Goal: Find specific page/section: Find specific page/section

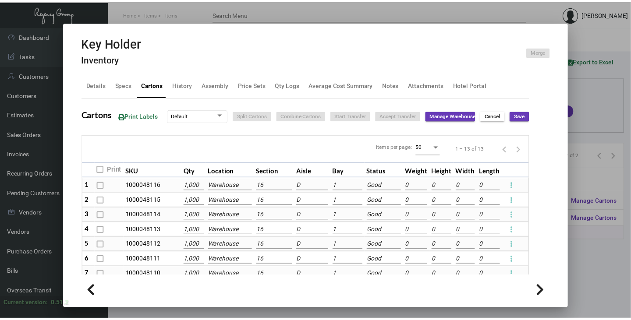
scroll to position [140, 0]
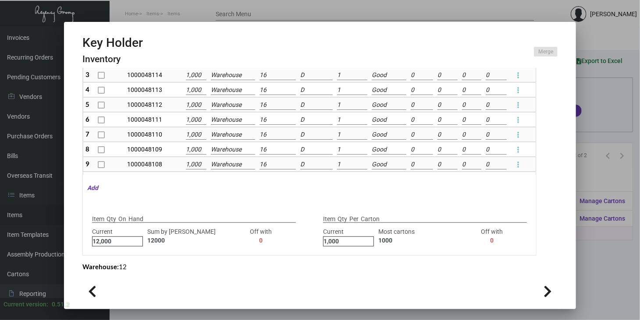
click at [604, 249] on div at bounding box center [320, 160] width 640 height 320
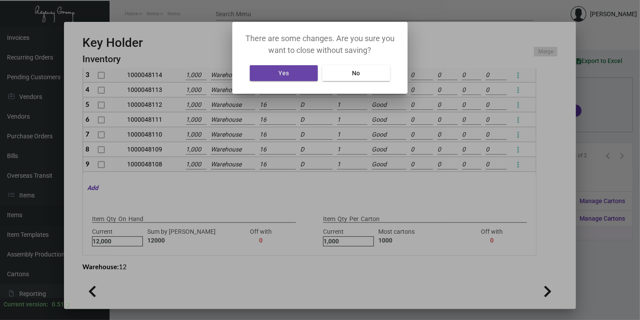
click at [293, 72] on button "Yes" at bounding box center [284, 73] width 68 height 16
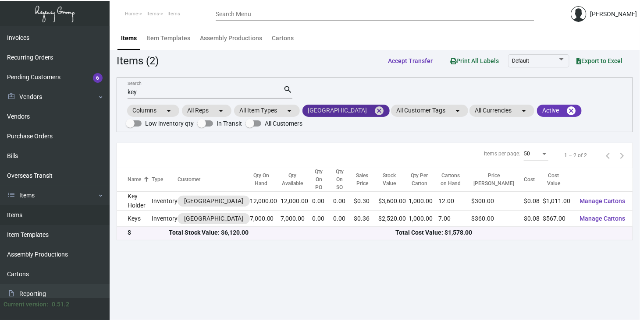
click at [374, 107] on mat-icon "cancel" at bounding box center [379, 111] width 11 height 11
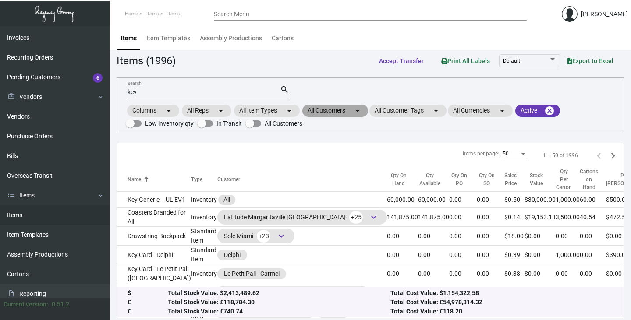
click at [323, 112] on mat-chip "All Customers arrow_drop_down" at bounding box center [335, 111] width 66 height 12
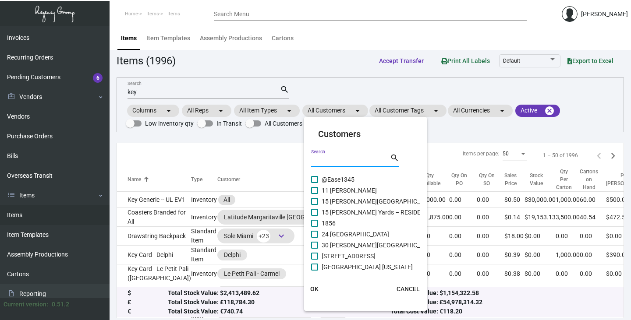
click at [319, 158] on input "Search" at bounding box center [350, 160] width 79 height 7
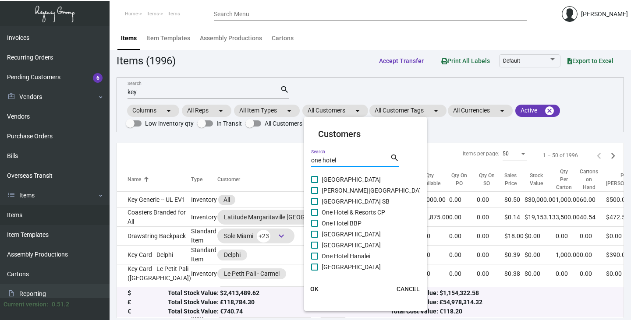
type input "one hotel"
click at [316, 211] on span at bounding box center [314, 212] width 7 height 7
click at [315, 216] on input "One Hotel & Resorts CP" at bounding box center [314, 216] width 0 height 0
checkbox input "true"
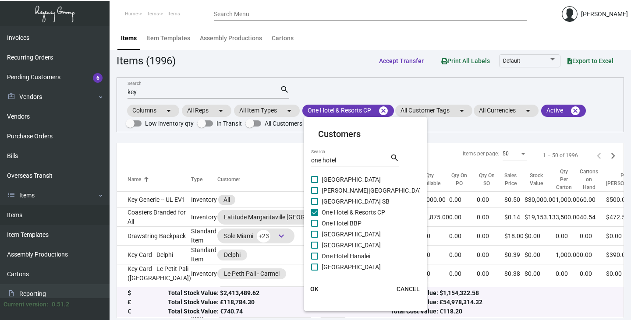
click at [315, 286] on span "OK" at bounding box center [314, 289] width 8 height 7
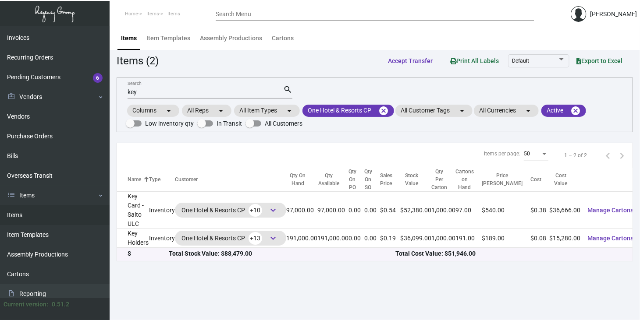
drag, startPoint x: 158, startPoint y: 84, endPoint x: 156, endPoint y: 90, distance: 6.3
click at [156, 90] on div "key Search search" at bounding box center [210, 92] width 165 height 14
type input "k"
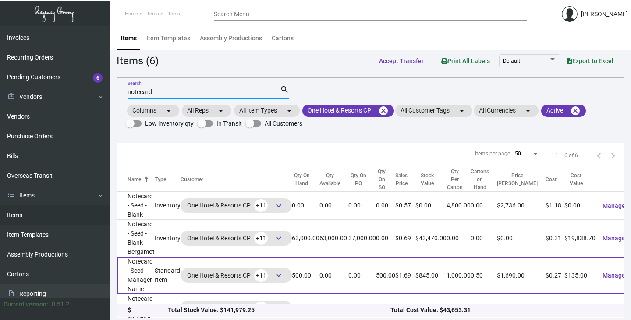
scroll to position [58, 0]
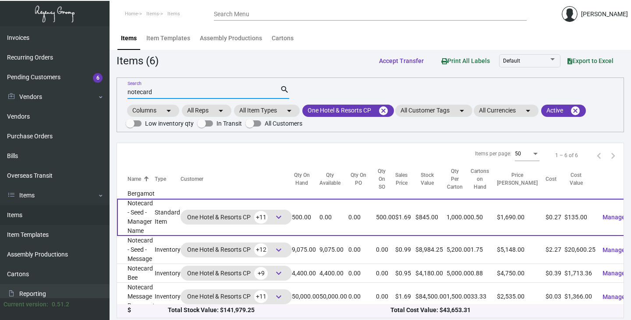
type input "notecard"
